Goal: Task Accomplishment & Management: Complete application form

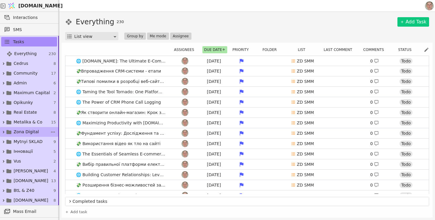
scroll to position [25, 0]
click at [33, 130] on span "Zona Digital" at bounding box center [26, 131] width 25 height 6
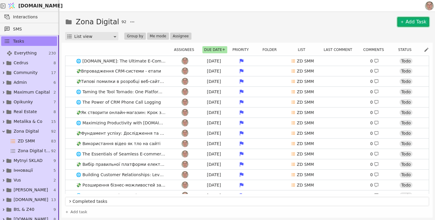
click at [409, 21] on link "Add Task" at bounding box center [414, 21] width 32 height 9
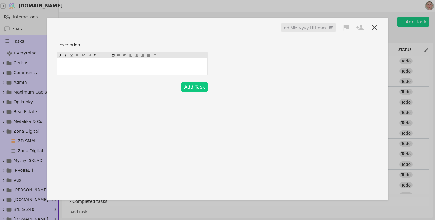
click at [76, 29] on span at bounding box center [75, 28] width 36 height 10
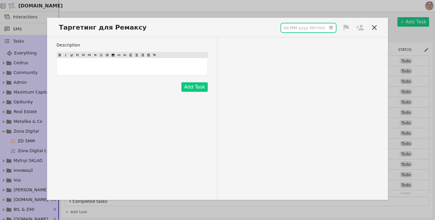
click at [295, 27] on input at bounding box center [308, 27] width 55 height 9
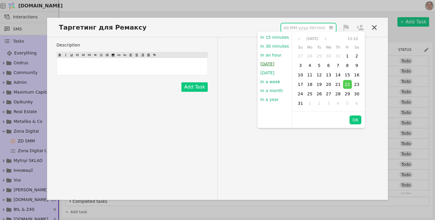
click at [270, 64] on button "[DATE]" at bounding box center [268, 64] width 20 height 9
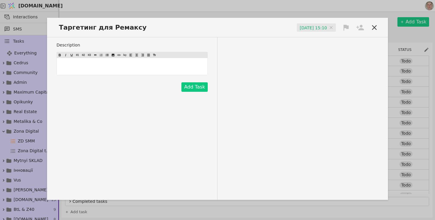
click at [347, 29] on icon at bounding box center [346, 27] width 8 height 8
click at [324, 40] on span "High" at bounding box center [319, 39] width 9 height 6
click at [360, 26] on icon at bounding box center [361, 28] width 8 height 6
click at [333, 48] on span "Роман" at bounding box center [331, 50] width 13 height 6
click at [198, 84] on button "Add Task" at bounding box center [195, 86] width 26 height 9
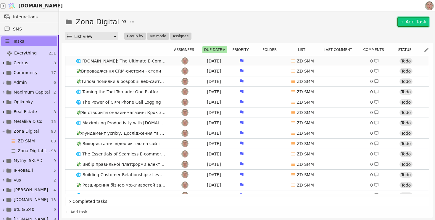
click at [170, 62] on link "🌐 [DOMAIN_NAME]: The Ultimate E-Commerce Solution - Combining the Best of SaaS …" at bounding box center [247, 61] width 364 height 10
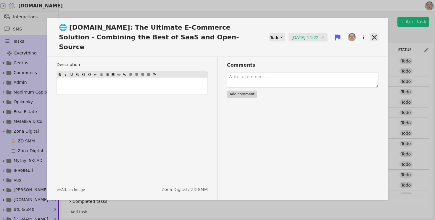
click at [375, 35] on icon at bounding box center [374, 37] width 5 height 5
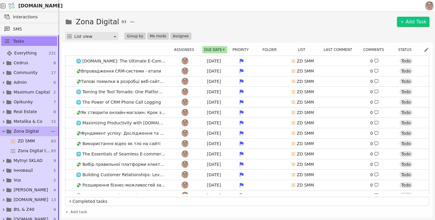
scroll to position [99, 0]
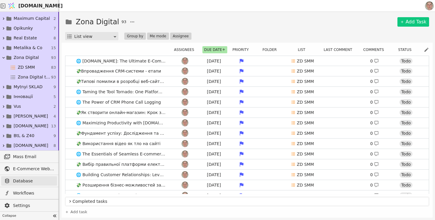
click at [21, 182] on span "Database" at bounding box center [33, 181] width 41 height 6
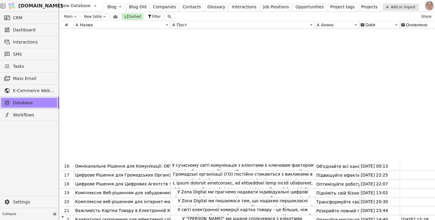
scroll to position [146, 0]
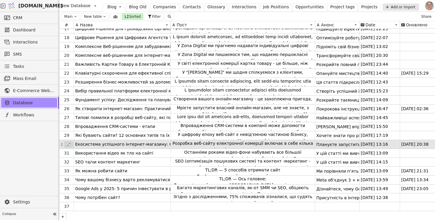
click at [65, 145] on div at bounding box center [68, 144] width 9 height 7
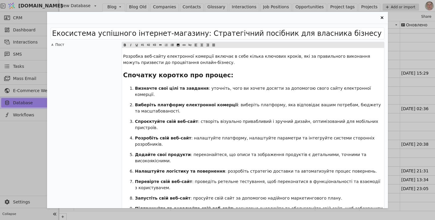
click at [10, 184] on div "Екосистема успішного інтернет-магазину: Стратегічний посібник для власника бізн…" at bounding box center [217, 110] width 435 height 220
